Goal: Task Accomplishment & Management: Use online tool/utility

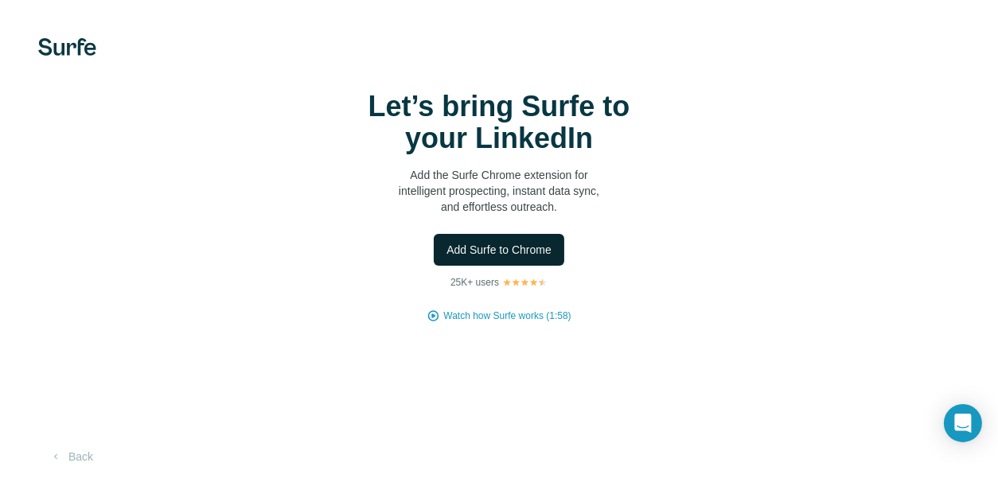
click at [533, 253] on span "Add Surfe to Chrome" at bounding box center [498, 250] width 105 height 16
click at [692, 242] on div "Add Surfe to Chrome" at bounding box center [499, 250] width 934 height 32
click at [33, 155] on div "Let’s bring Surfe to your LinkedIn Add the Surfe Chrome extension for intellige…" at bounding box center [499, 207] width 934 height 232
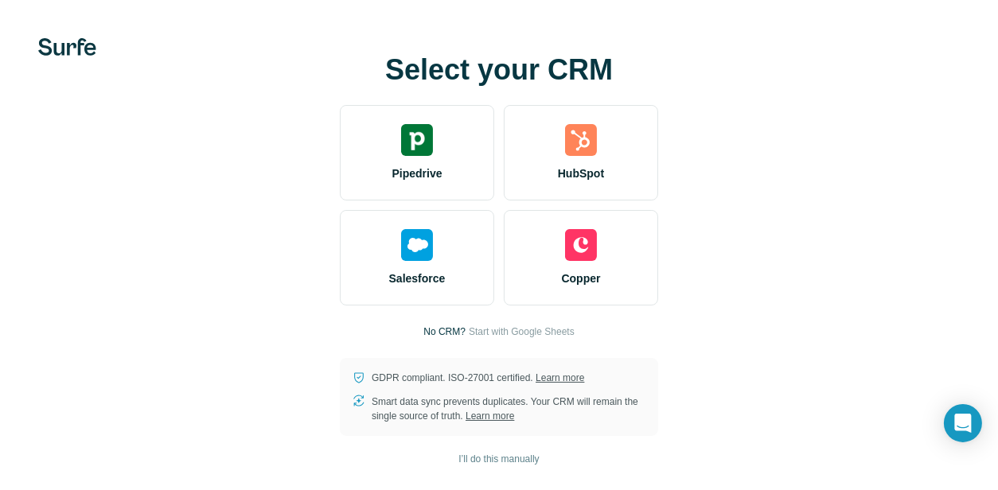
click at [804, 397] on div "Select your CRM Pipedrive HubSpot Salesforce Copper No CRM? Start with Google S…" at bounding box center [499, 245] width 934 height 382
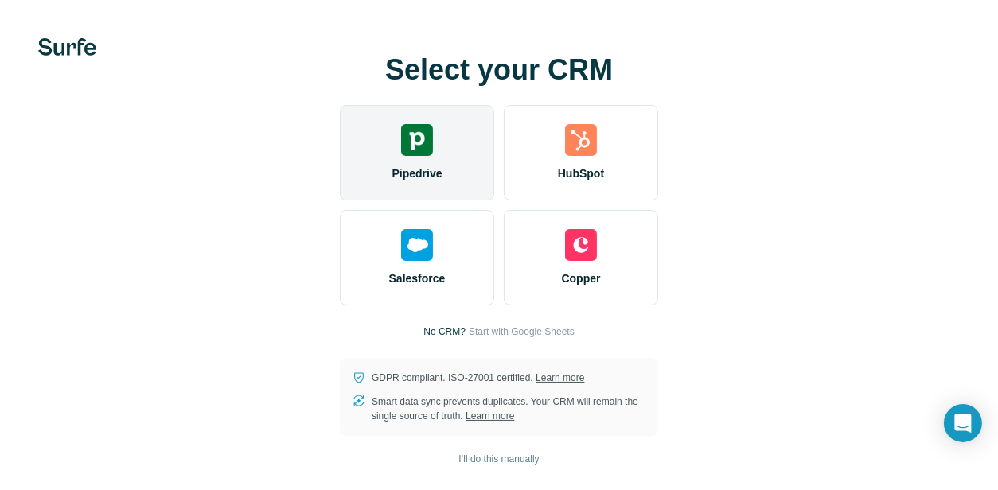
click at [423, 156] on div "Pipedrive" at bounding box center [417, 153] width 154 height 96
